Goal: Communication & Community: Participate in discussion

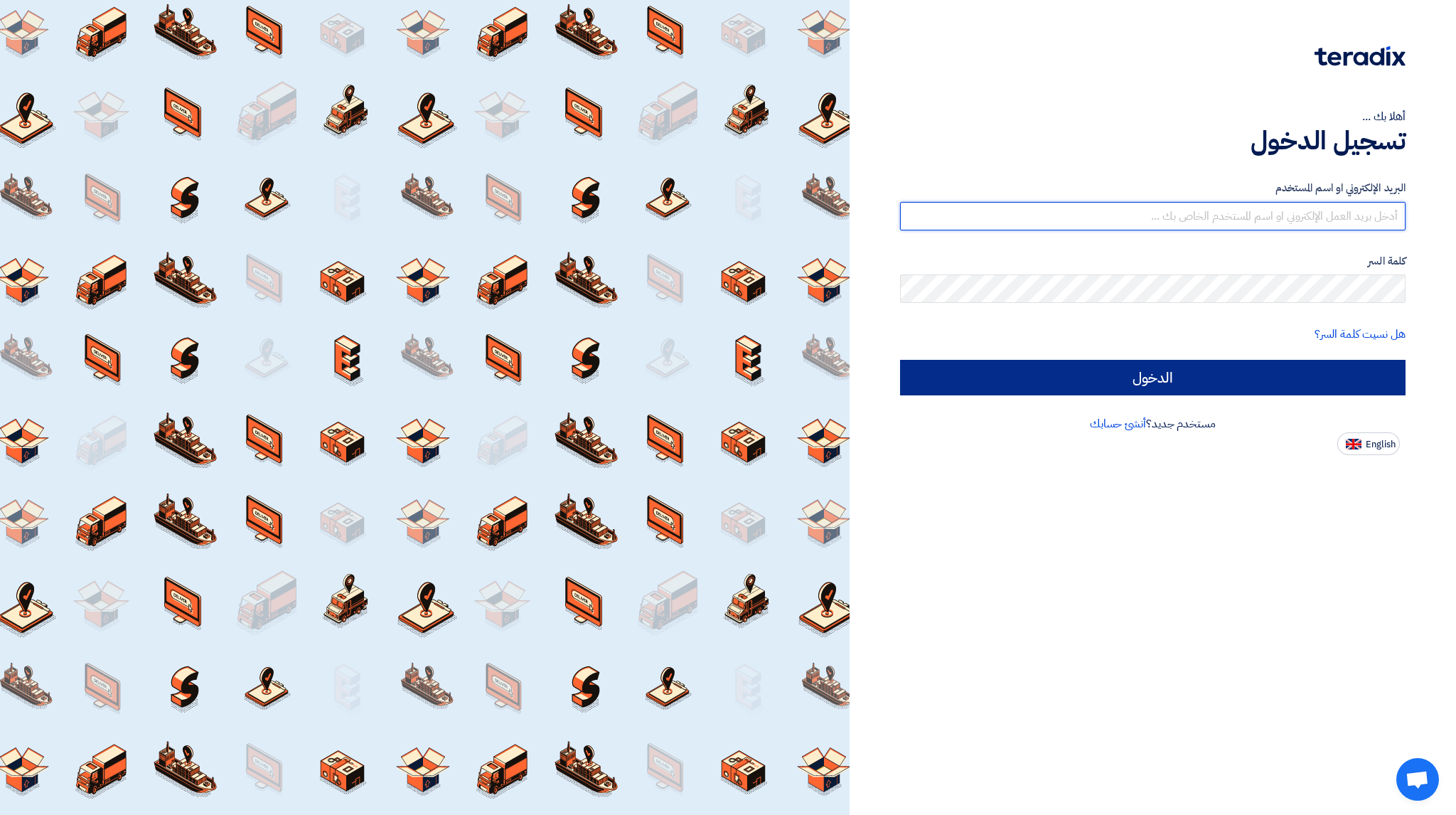
type input "kadalfkamah@gmail.com"
click at [1186, 381] on input "الدخول" at bounding box center [1152, 377] width 505 height 36
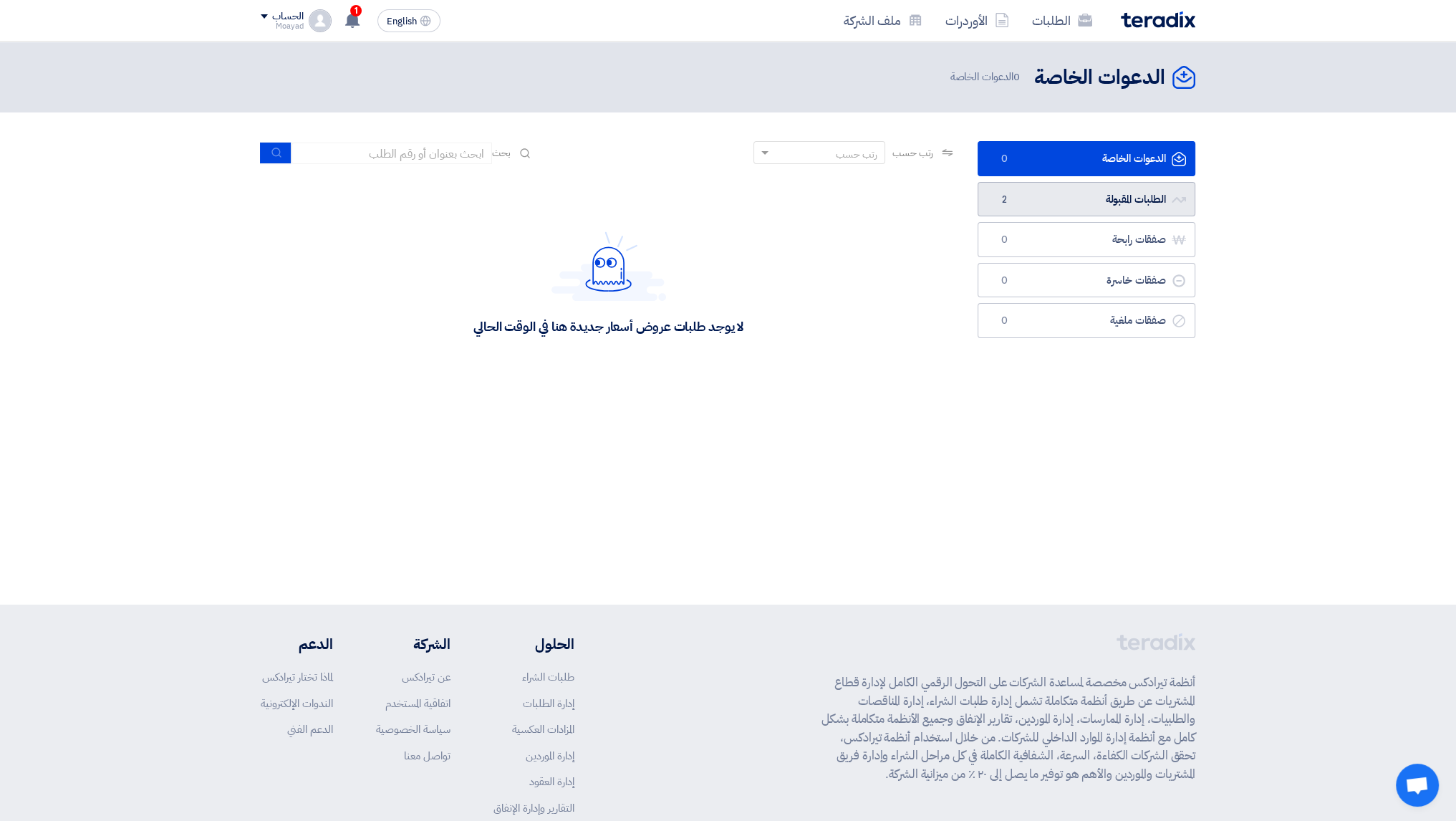
click at [1047, 196] on link "الطلبات المقبولة الطلبات المقبولة 2" at bounding box center [1087, 200] width 218 height 35
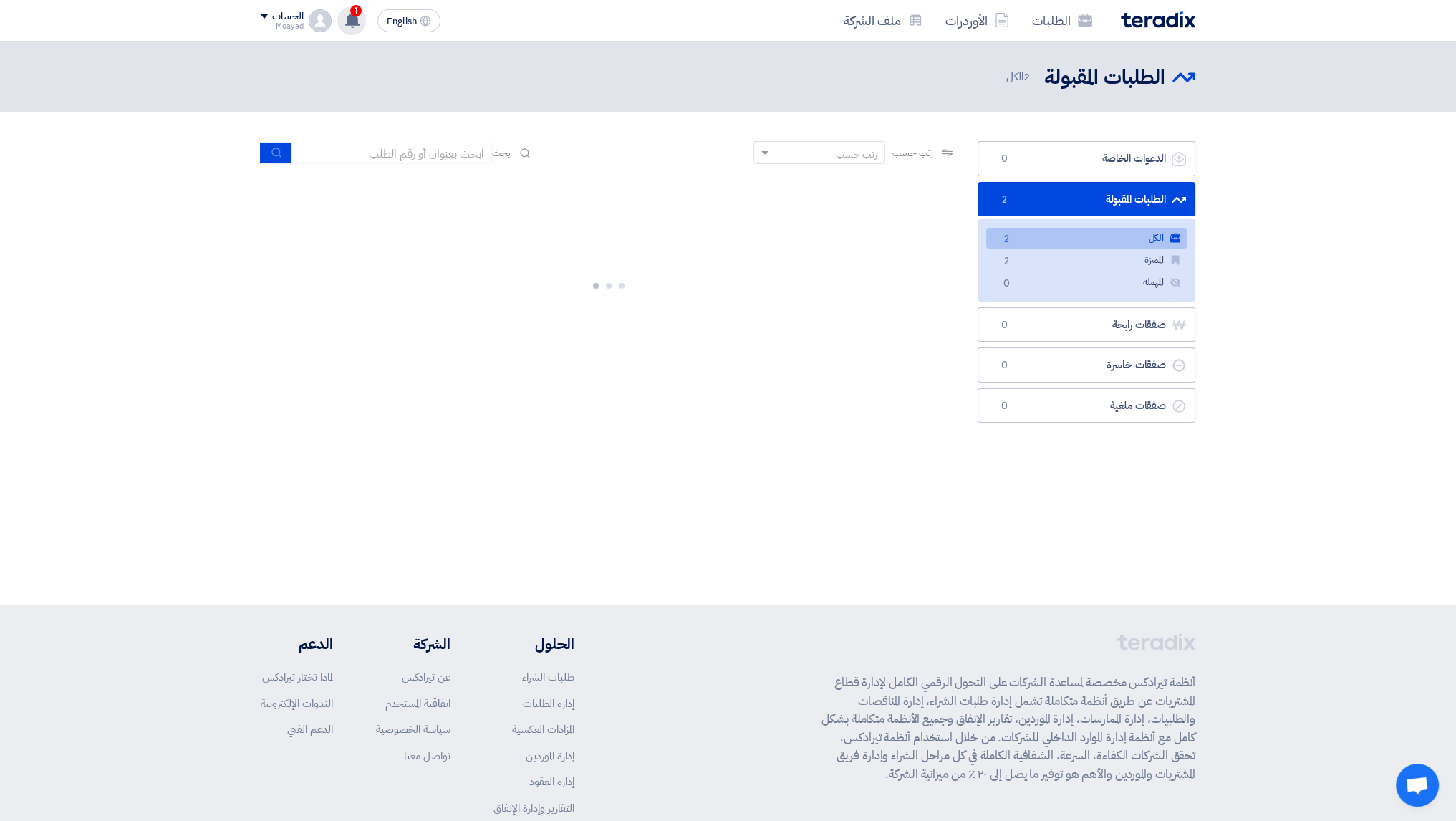
click at [353, 21] on use at bounding box center [353, 20] width 14 height 16
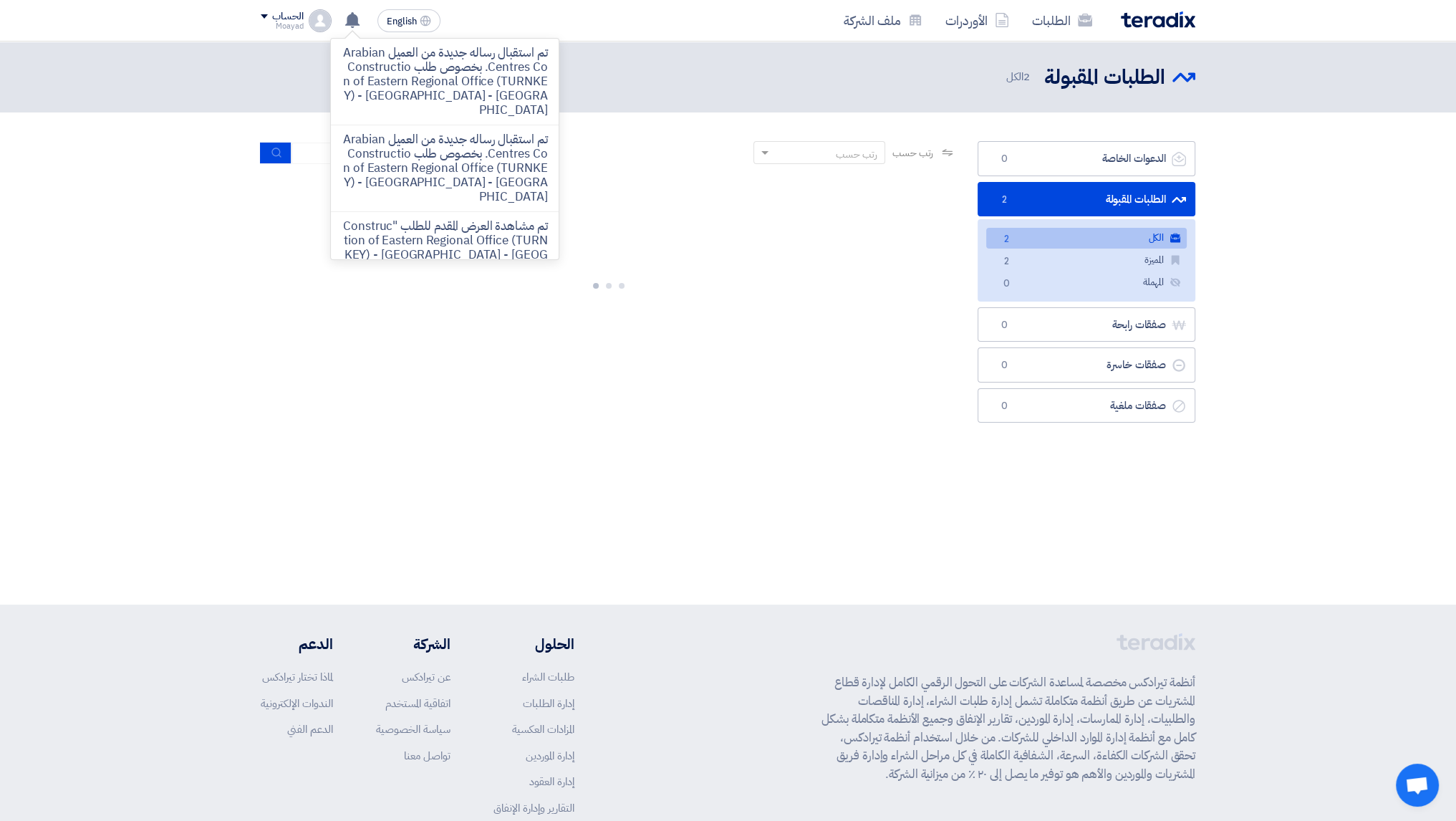
drag, startPoint x: 453, startPoint y: 95, endPoint x: 455, endPoint y: 109, distance: 14.1
click at [455, 109] on p "تم استقبال رساله جديدة من العميل Arabian Centres Co. بخصوص طلب Construction of …" at bounding box center [445, 81] width 205 height 71
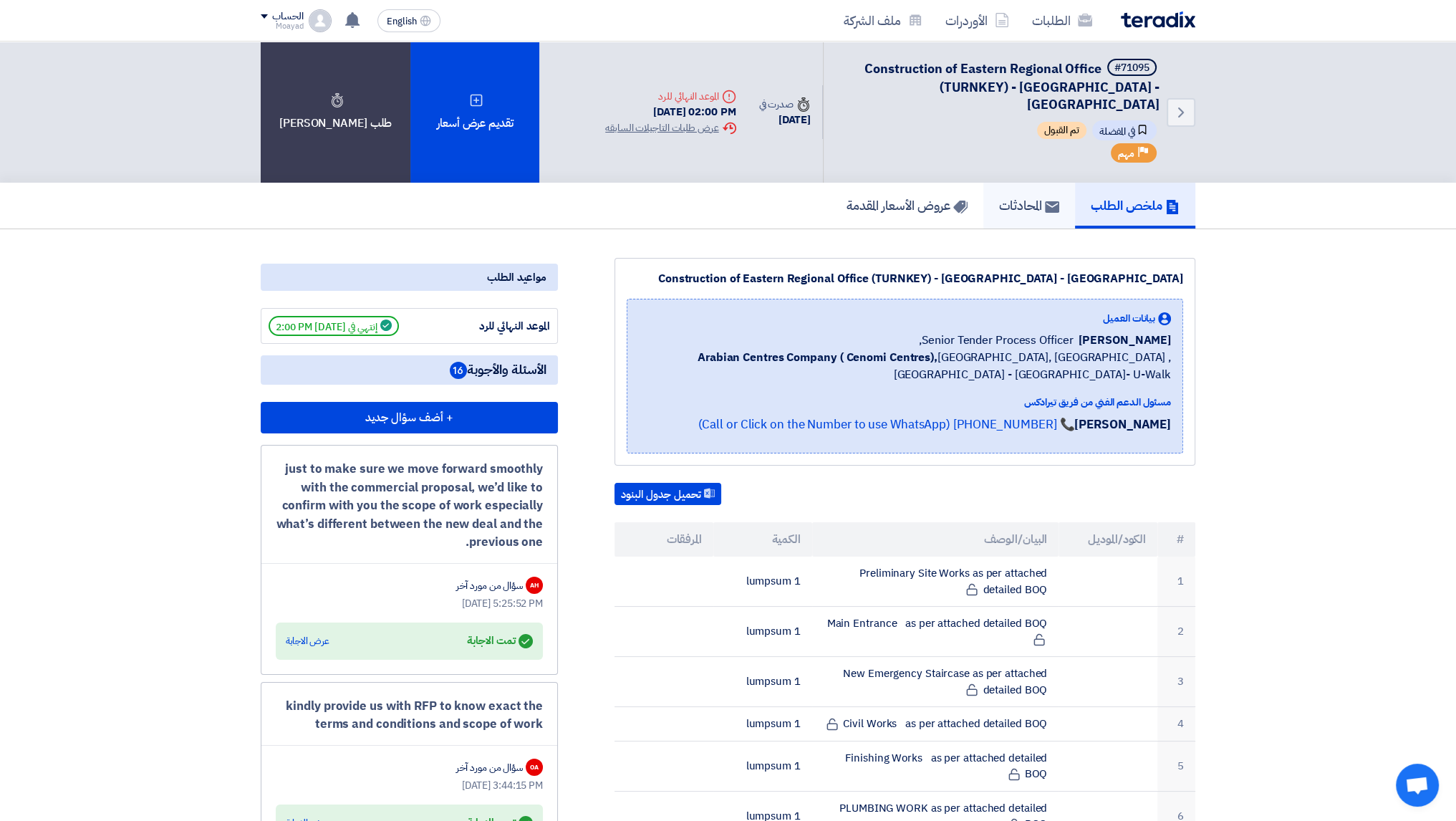
click at [1018, 197] on h5 "المحادثات" at bounding box center [1029, 205] width 60 height 17
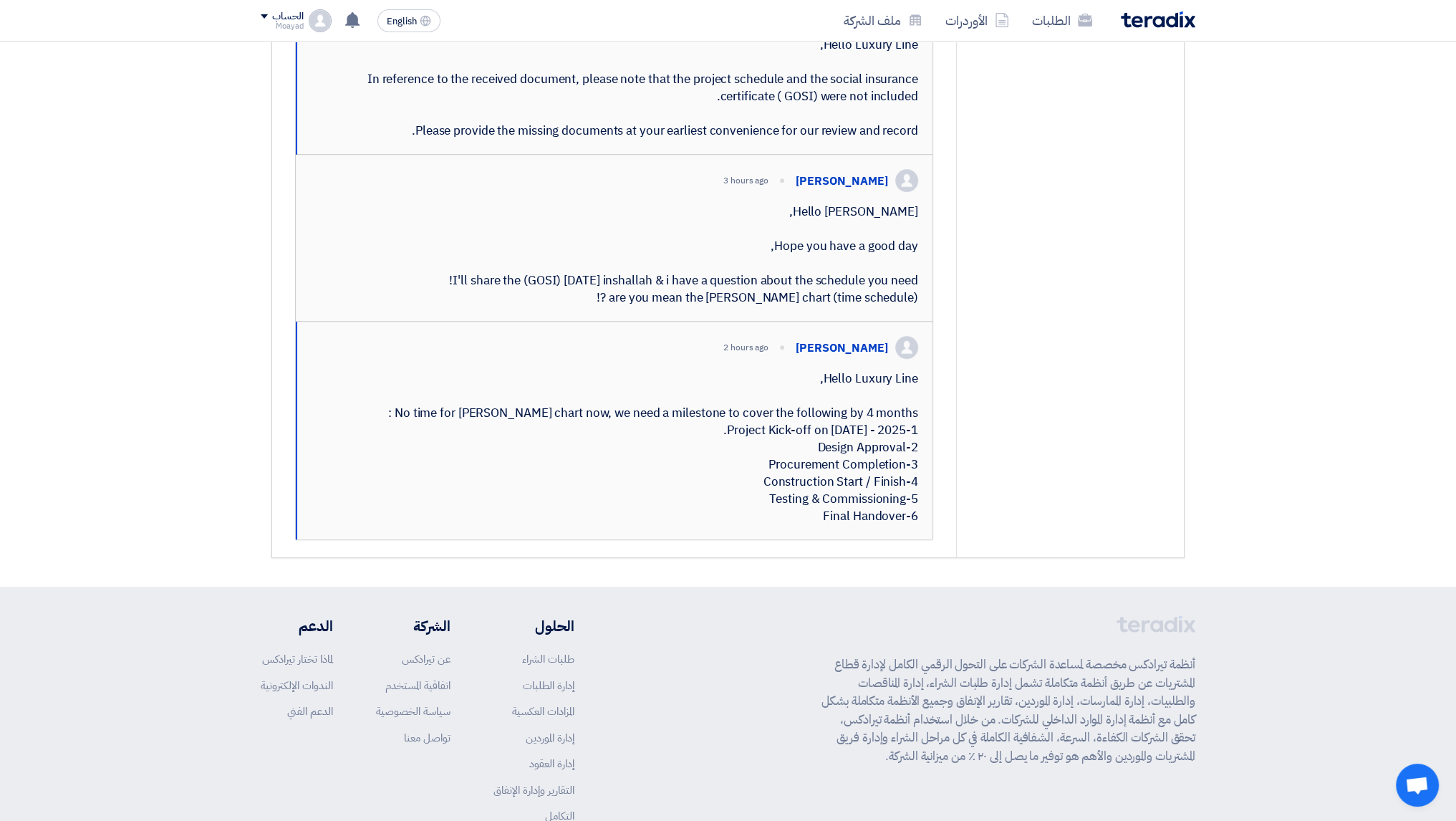
scroll to position [859, 0]
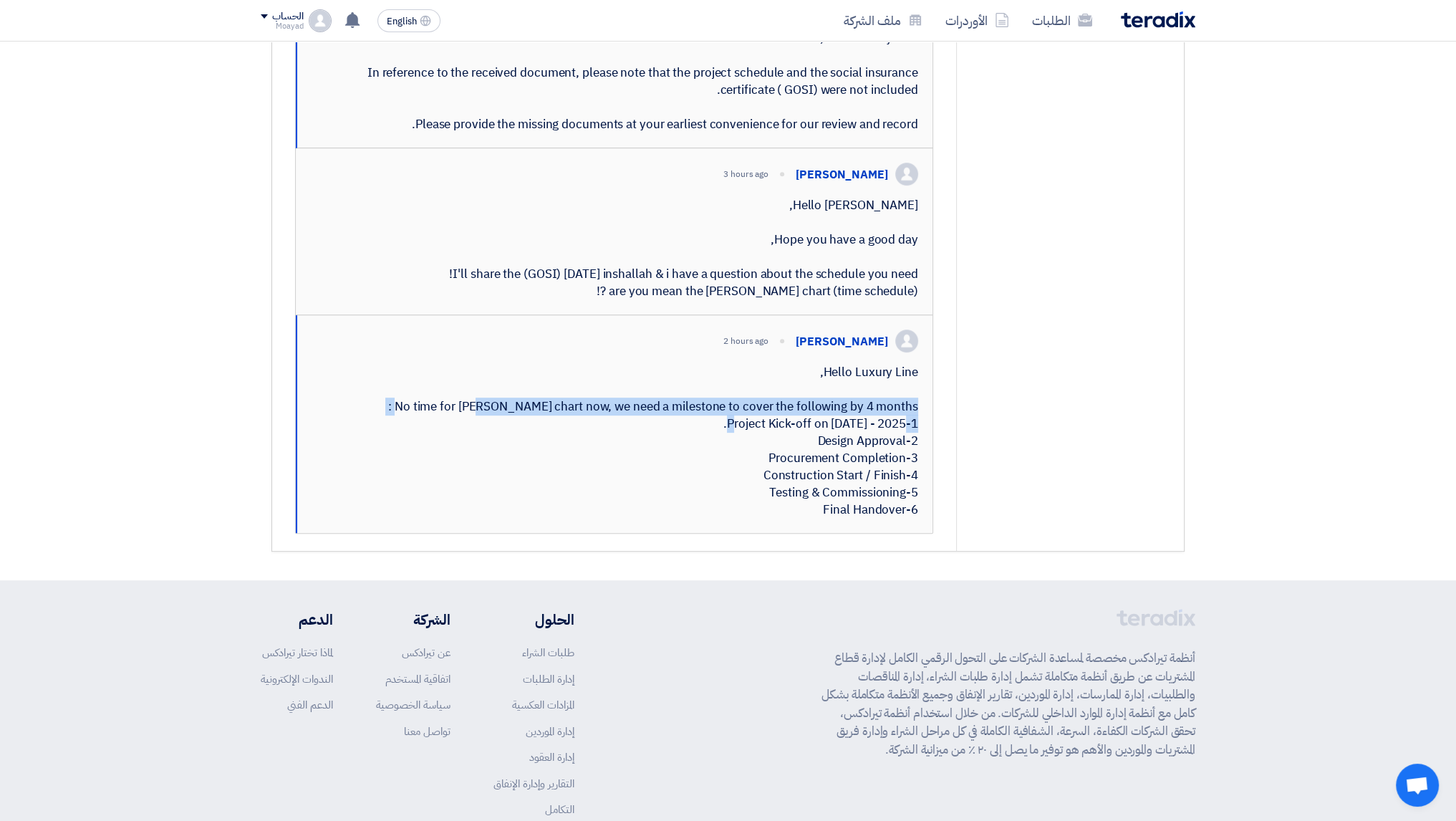
drag, startPoint x: 816, startPoint y: 473, endPoint x: 888, endPoint y: 555, distance: 109.1
click at [897, 513] on div "Hello Luxury Line, No time for Gantt chart now, we need a milestone to cover th…" at bounding box center [615, 441] width 607 height 155
drag, startPoint x: 886, startPoint y: 576, endPoint x: 895, endPoint y: 592, distance: 18.4
click at [886, 519] on div "Hello Luxury Line, No time for Gantt chart now, we need a milestone to cover th…" at bounding box center [615, 441] width 607 height 155
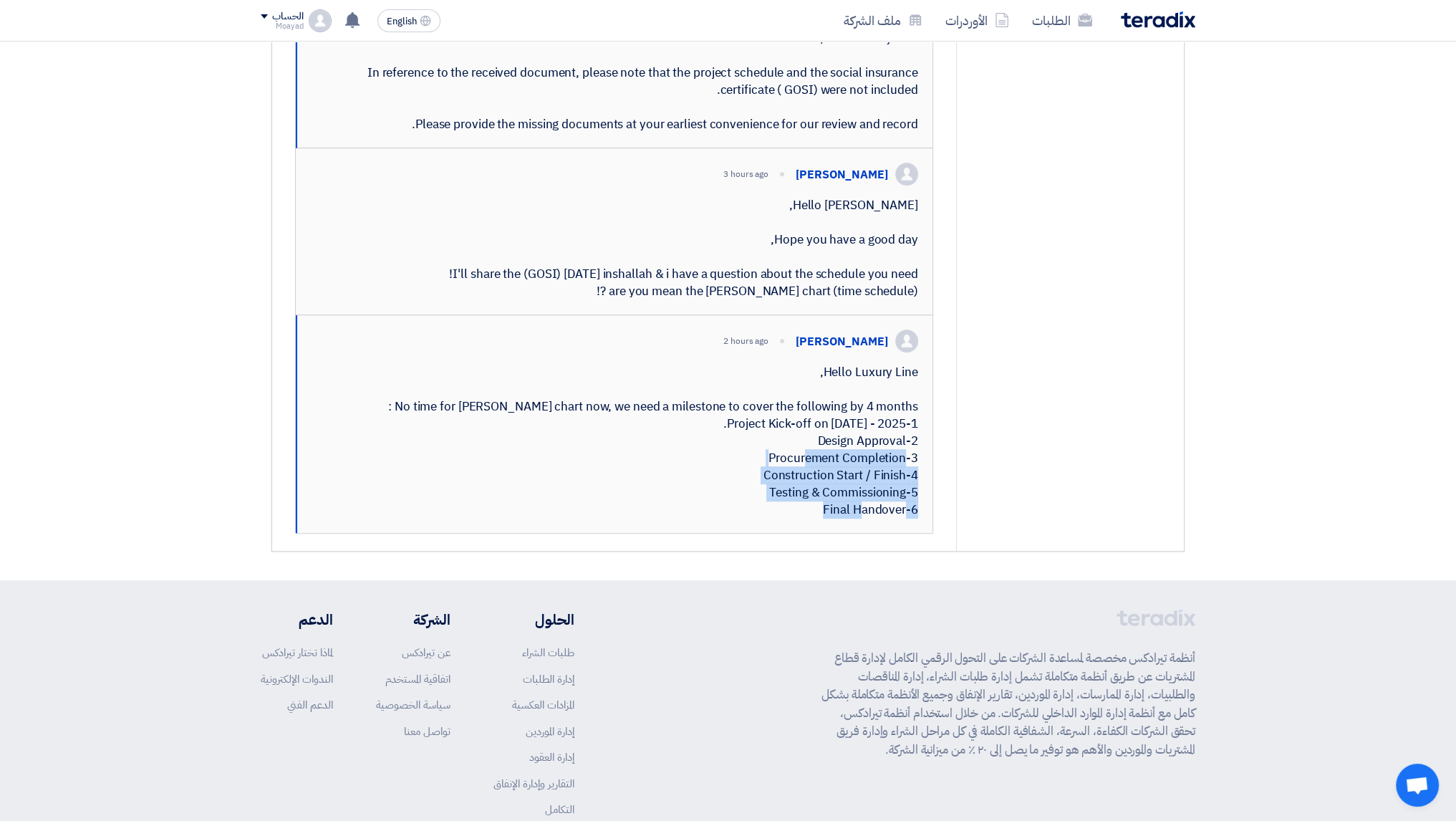
drag, startPoint x: 915, startPoint y: 611, endPoint x: 784, endPoint y: 543, distance: 147.6
click at [784, 519] on div "Hello Luxury Line, No time for Gantt chart now, we need a milestone to cover th…" at bounding box center [615, 441] width 607 height 155
drag, startPoint x: 823, startPoint y: 472, endPoint x: 891, endPoint y: 617, distance: 160.2
click at [891, 519] on div "Hello Luxury Line, No time for Gantt chart now, we need a milestone to cover th…" at bounding box center [615, 441] width 607 height 155
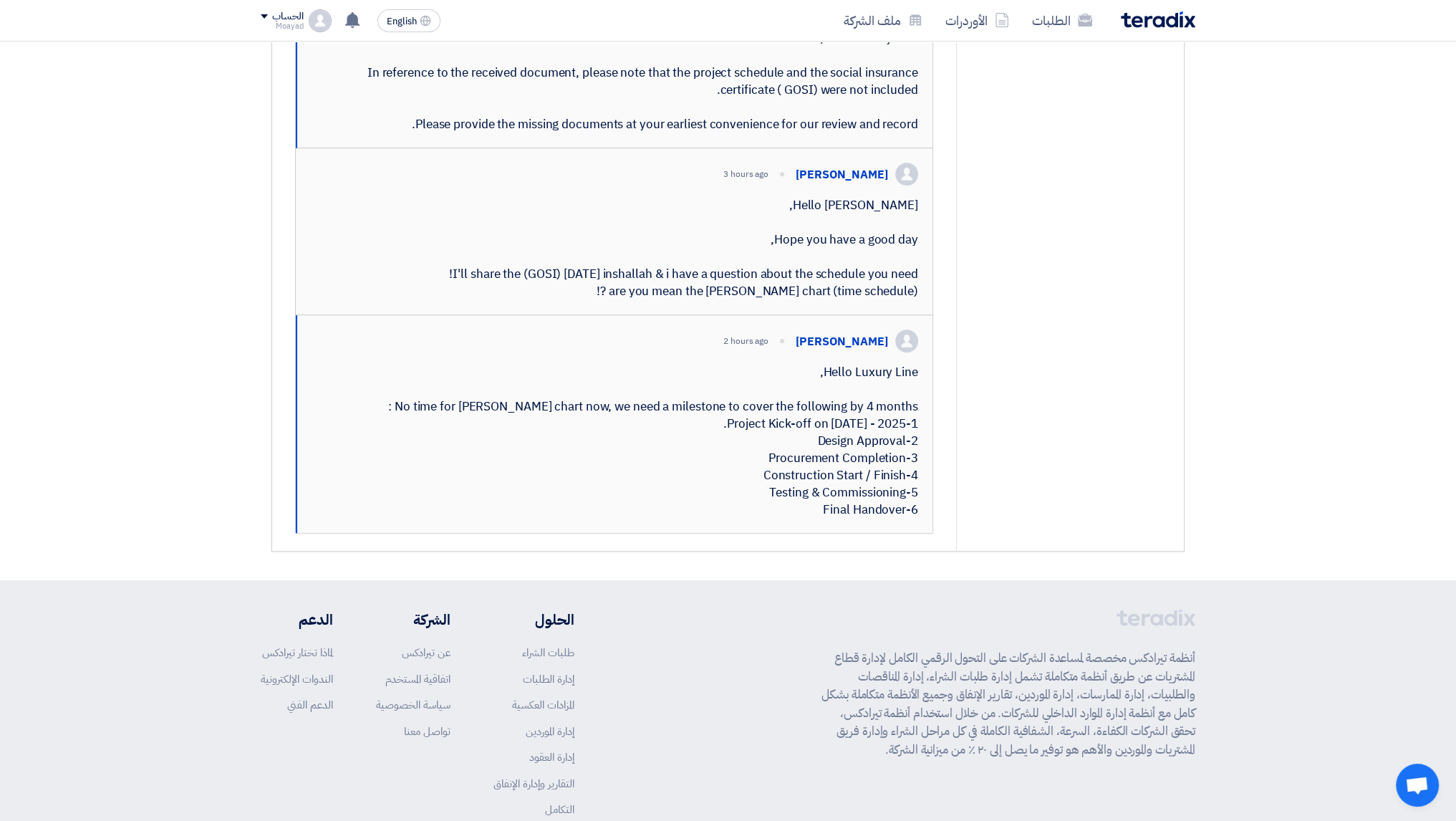
click at [909, 519] on div "Hello Luxury Line, No time for Gantt chart now, we need a milestone to cover th…" at bounding box center [615, 441] width 607 height 155
drag, startPoint x: 904, startPoint y: 617, endPoint x: 777, endPoint y: 519, distance: 160.4
click at [777, 519] on div "Hello Luxury Line, No time for Gantt chart now, we need a milestone to cover th…" at bounding box center [615, 441] width 607 height 155
drag, startPoint x: 778, startPoint y: 538, endPoint x: 829, endPoint y: 460, distance: 93.2
click at [778, 519] on div "Hello Luxury Line, No time for Gantt chart now, we need a milestone to cover th…" at bounding box center [615, 441] width 607 height 155
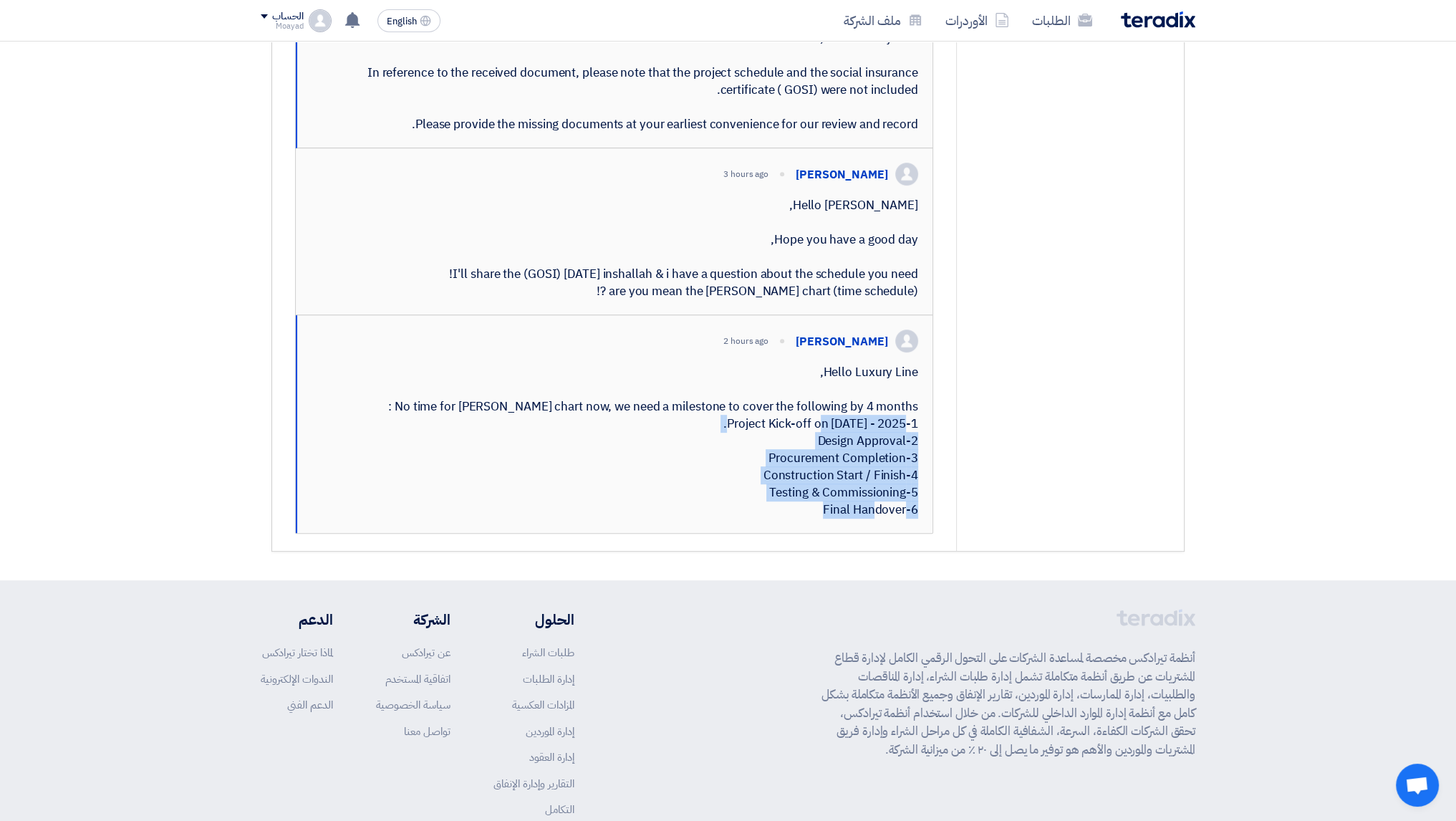
drag, startPoint x: 825, startPoint y: 471, endPoint x: 790, endPoint y: 628, distance: 160.9
click at [790, 533] on div "Abdellatif Alswaimeh 2 hours ago Hello Luxury Line, No time for Gantt chart now…" at bounding box center [614, 424] width 636 height 218
copy div ", No time for Gantt chart now, we need a milestone to cover the following by 4 …"
click at [728, 519] on div "Hello Luxury Line, No time for Gantt chart now, we need a milestone to cover th…" at bounding box center [615, 441] width 607 height 155
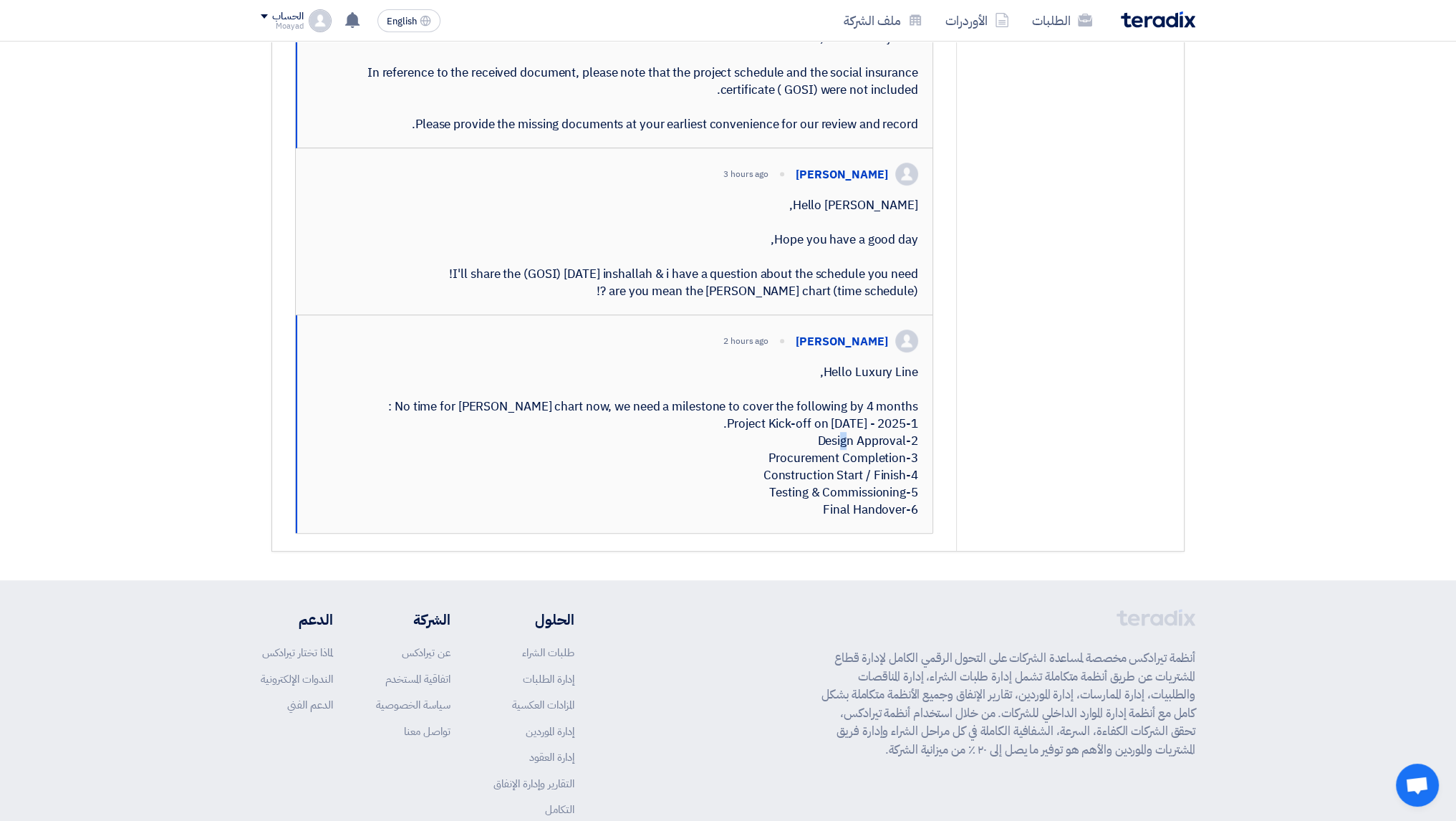
click at [728, 519] on div "Hello Luxury Line, No time for Gantt chart now, we need a milestone to cover th…" at bounding box center [615, 441] width 607 height 155
click at [897, 519] on div "Hello Luxury Line, No time for Gantt chart now, we need a milestone to cover th…" at bounding box center [615, 441] width 607 height 155
drag, startPoint x: 829, startPoint y: 546, endPoint x: 893, endPoint y: 539, distance: 64.4
click at [893, 519] on div "Hello Luxury Line, No time for Gantt chart now, we need a milestone to cover th…" at bounding box center [615, 441] width 607 height 155
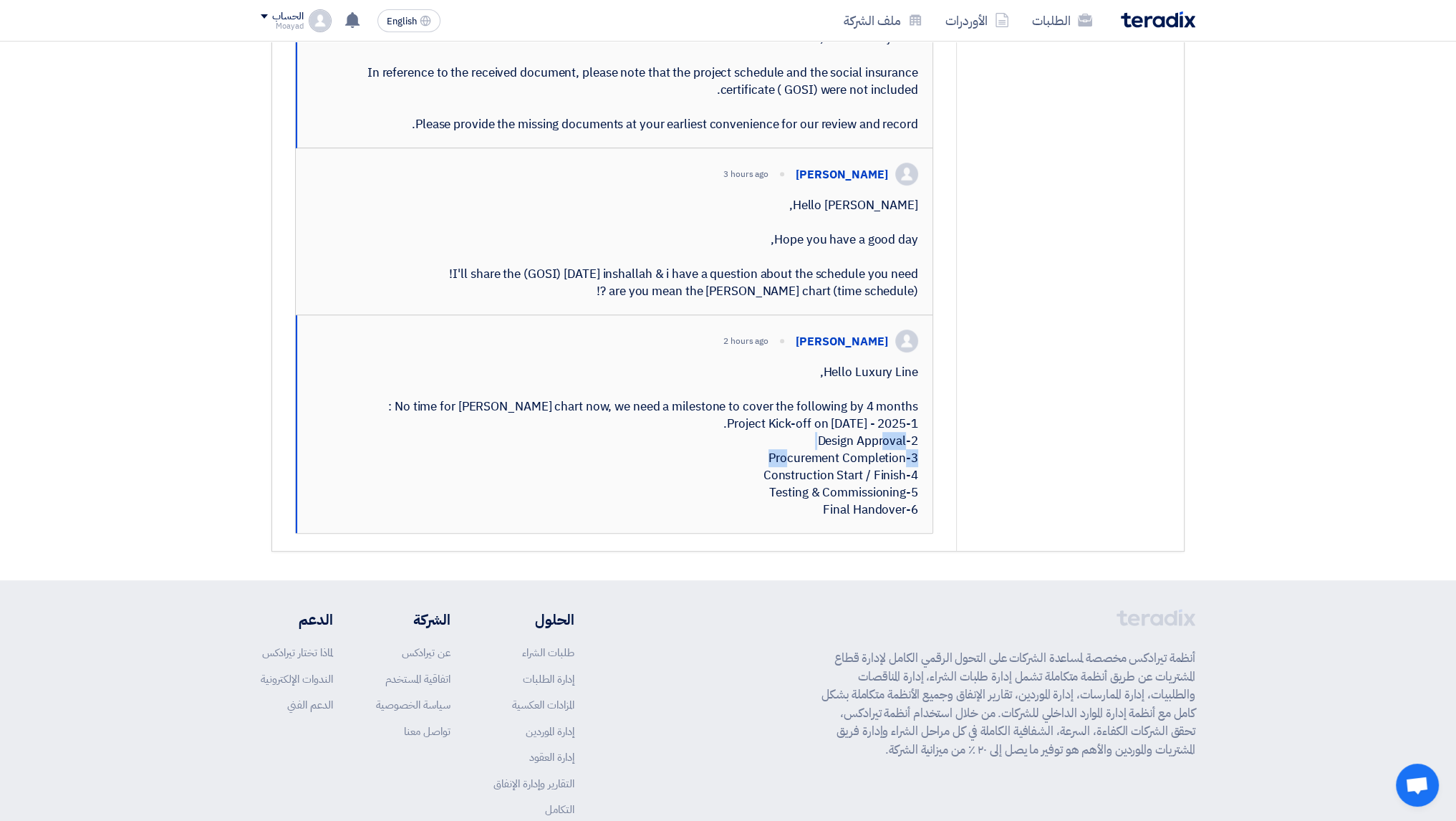
click at [893, 519] on div "Hello Luxury Line, No time for Gantt chart now, we need a milestone to cover th…" at bounding box center [615, 441] width 607 height 155
click at [892, 519] on div "Hello Luxury Line, No time for Gantt chart now, we need a milestone to cover th…" at bounding box center [615, 441] width 607 height 155
drag, startPoint x: 768, startPoint y: 560, endPoint x: 914, endPoint y: 554, distance: 146.1
click at [914, 519] on div "Hello Luxury Line, No time for Gantt chart now, we need a milestone to cover th…" at bounding box center [615, 441] width 607 height 155
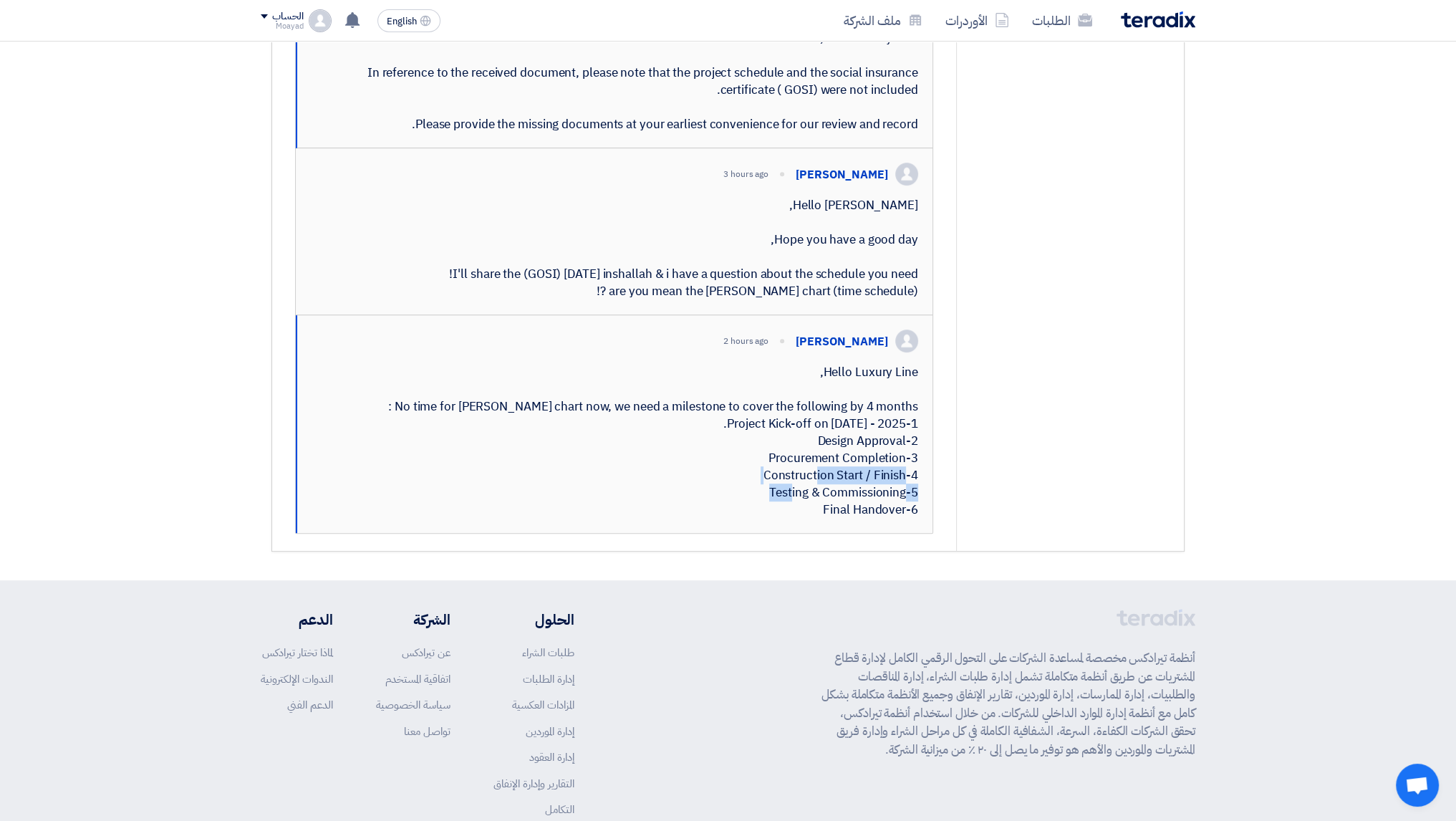
drag, startPoint x: 753, startPoint y: 583, endPoint x: 896, endPoint y: 584, distance: 143.0
click at [896, 519] on div "Hello Luxury Line, No time for Gantt chart now, we need a milestone to cover th…" at bounding box center [615, 441] width 607 height 155
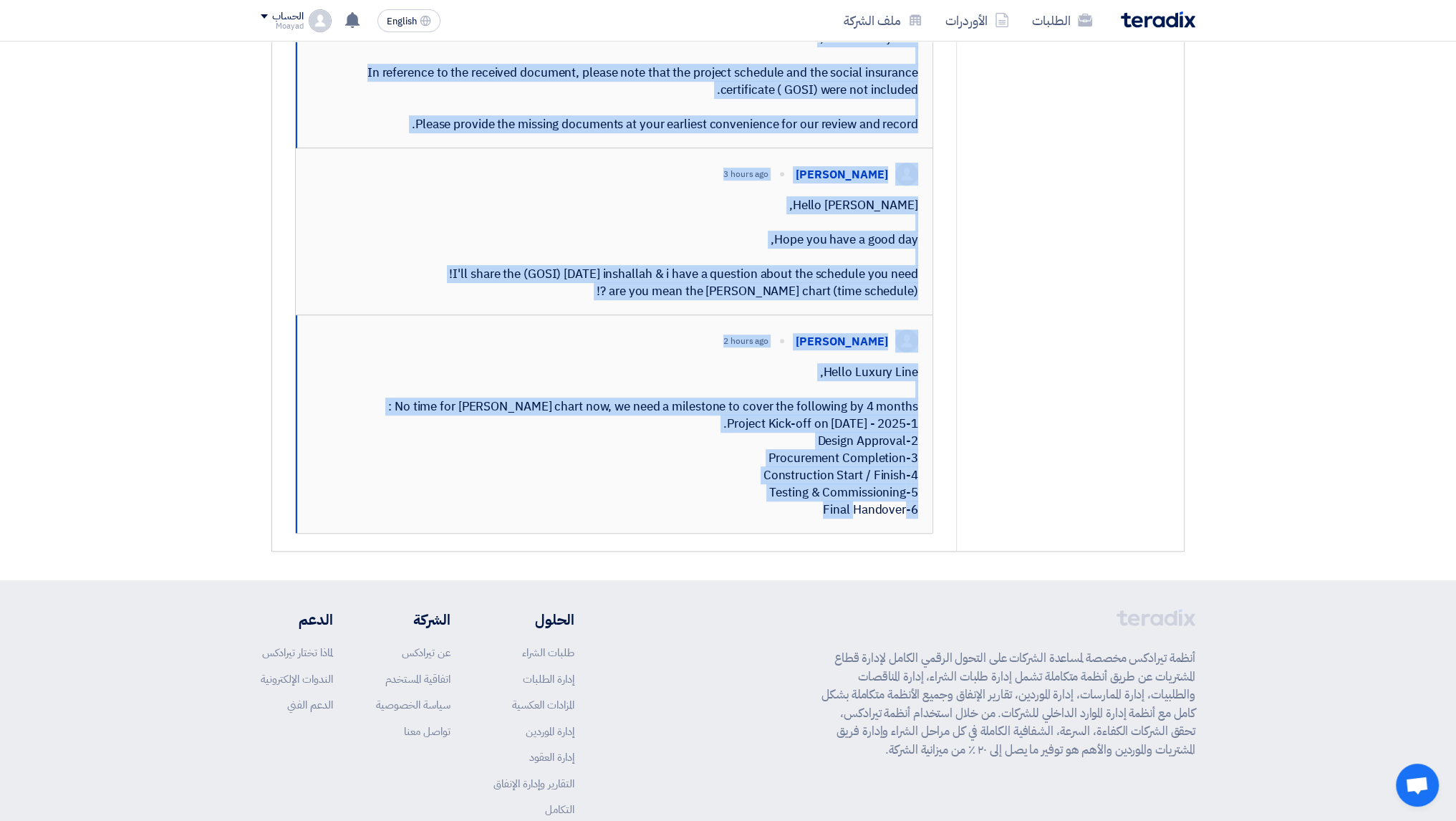
drag, startPoint x: 759, startPoint y: 597, endPoint x: 968, endPoint y: 609, distance: 209.3
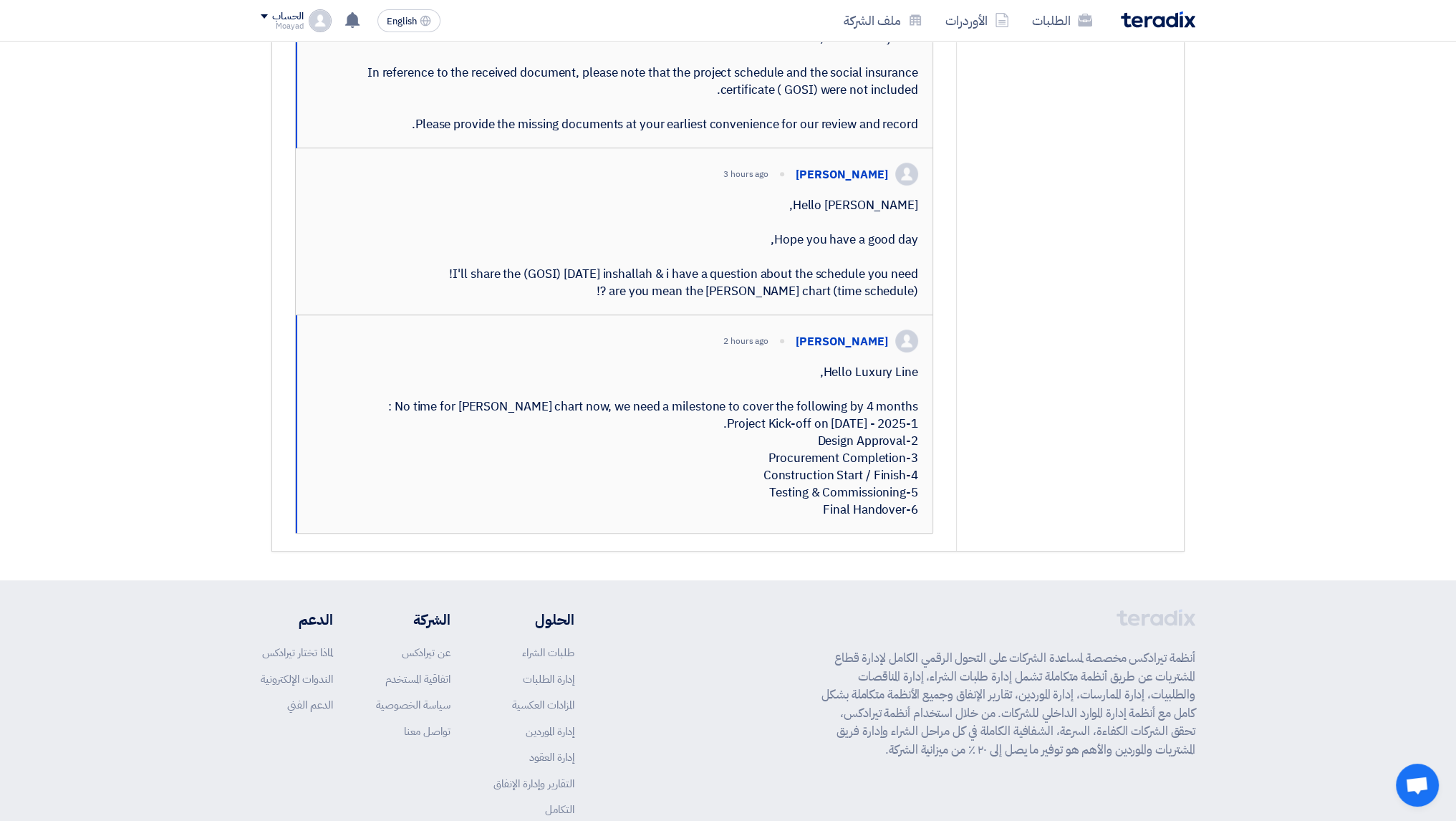
click at [839, 519] on div "Hello Luxury Line, No time for Gantt chart now, we need a milestone to cover th…" at bounding box center [615, 441] width 607 height 155
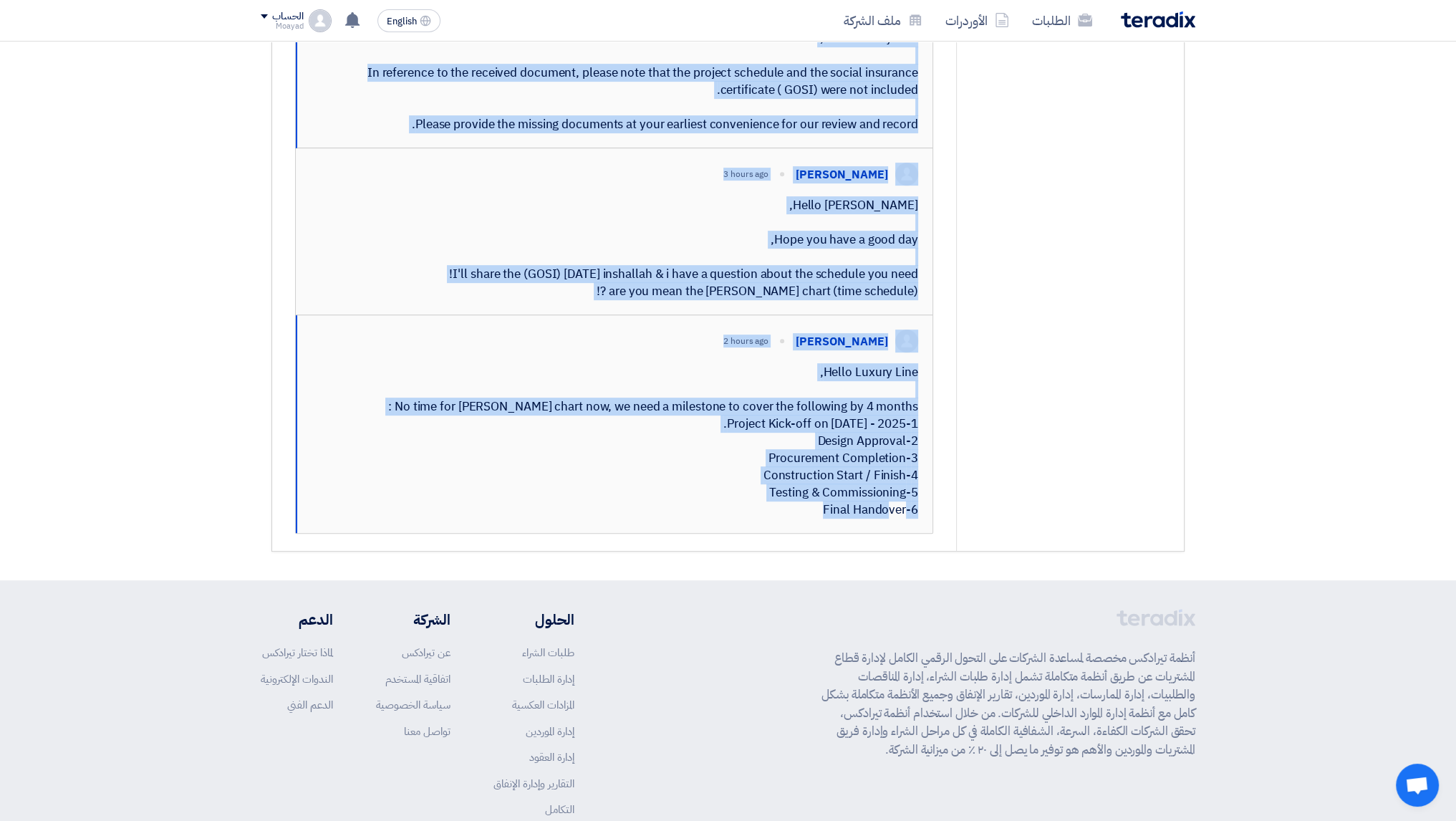
drag, startPoint x: 833, startPoint y: 610, endPoint x: 1007, endPoint y: 600, distance: 174.3
click at [919, 533] on div "Abdellatif Alswaimeh 2 hours ago Hello Luxury Line, No time for Gantt chart now…" at bounding box center [614, 424] width 636 height 218
